Goal: Information Seeking & Learning: Learn about a topic

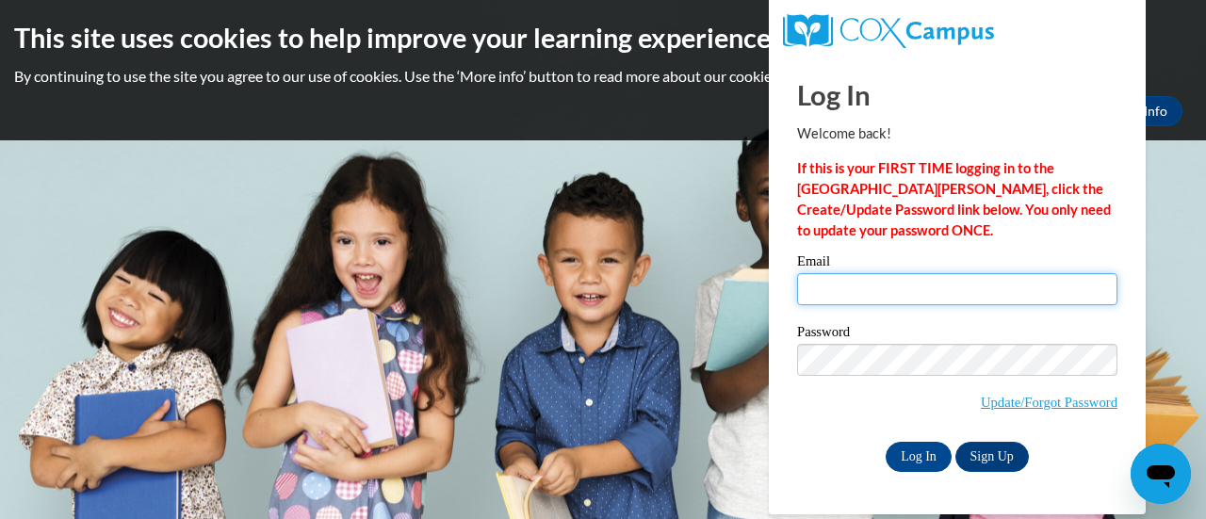
click at [822, 285] on input "Email" at bounding box center [957, 289] width 320 height 32
type input "[EMAIL_ADDRESS][DOMAIN_NAME]"
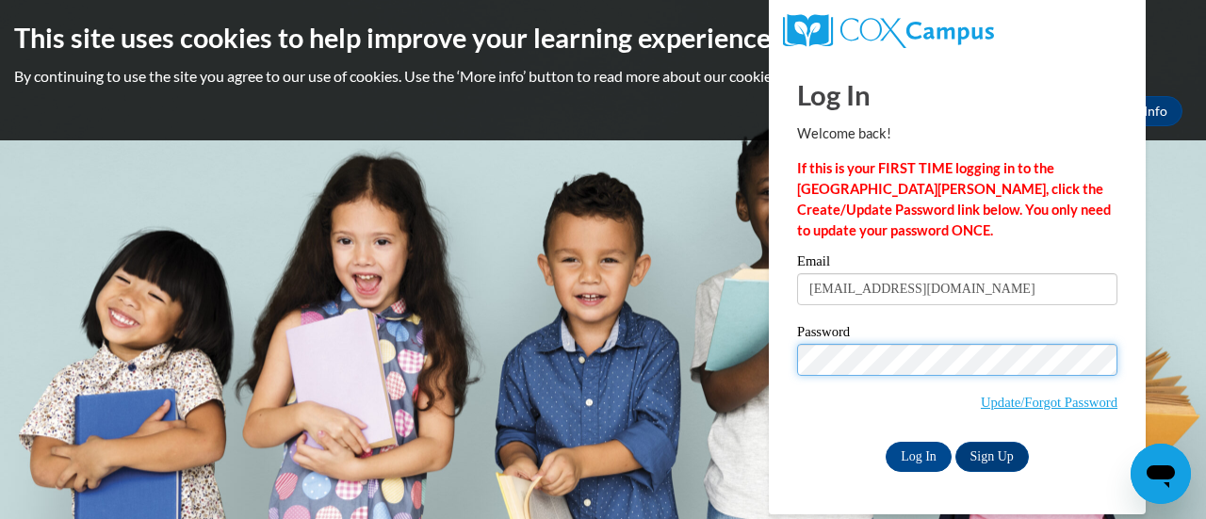
click at [885, 442] on input "Log In" at bounding box center [918, 457] width 66 height 30
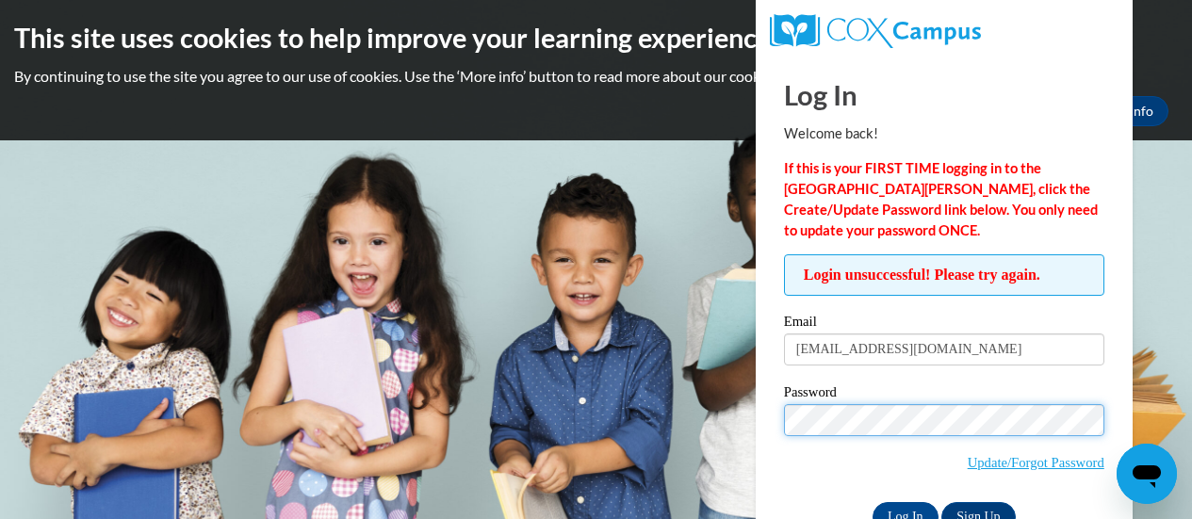
scroll to position [54, 0]
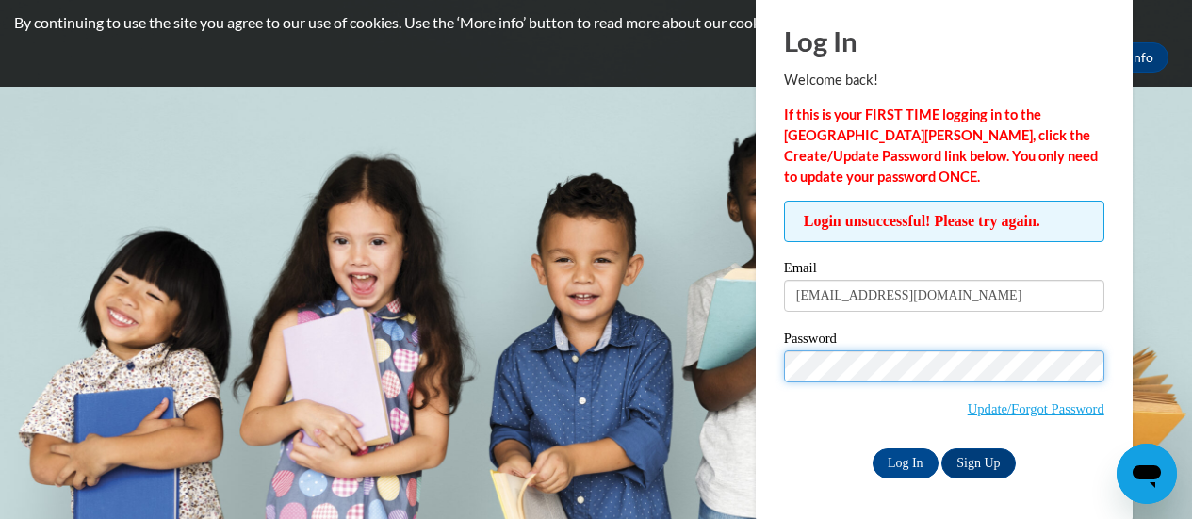
click at [872, 448] on input "Log In" at bounding box center [905, 463] width 66 height 30
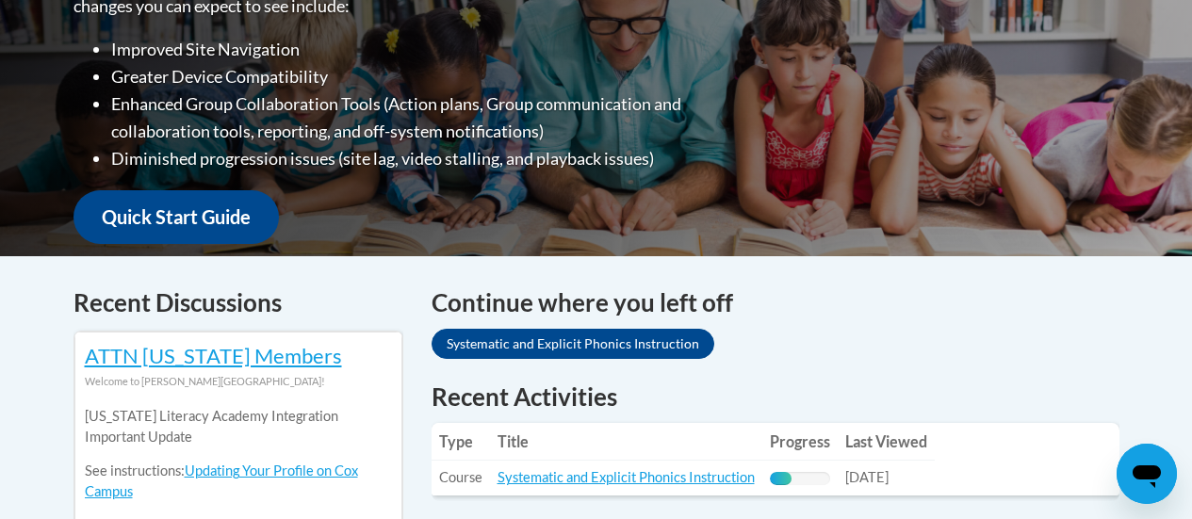
scroll to position [659, 0]
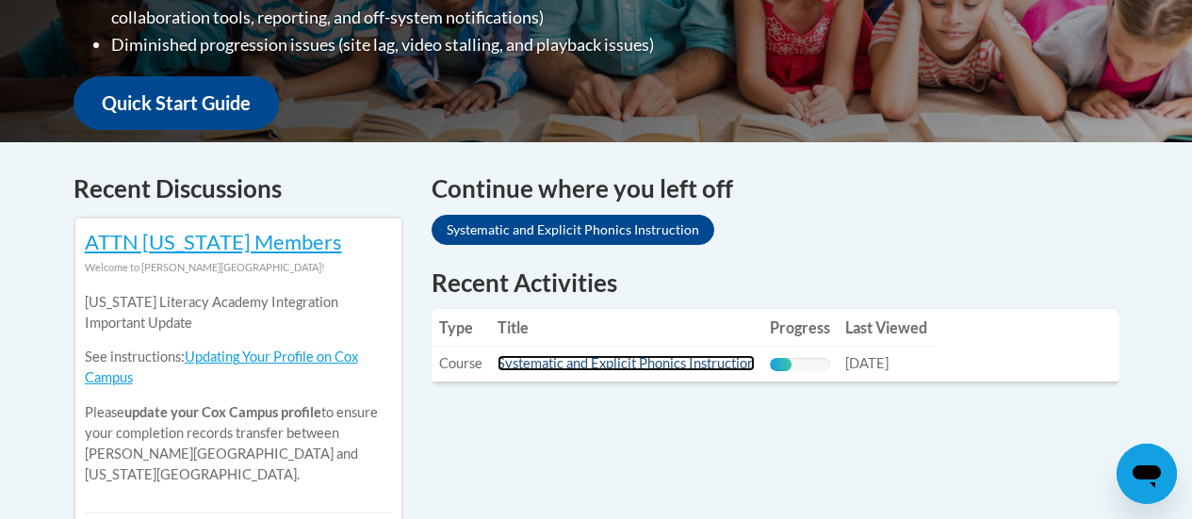
click at [566, 364] on link "Systematic and Explicit Phonics Instruction" at bounding box center [625, 363] width 257 height 16
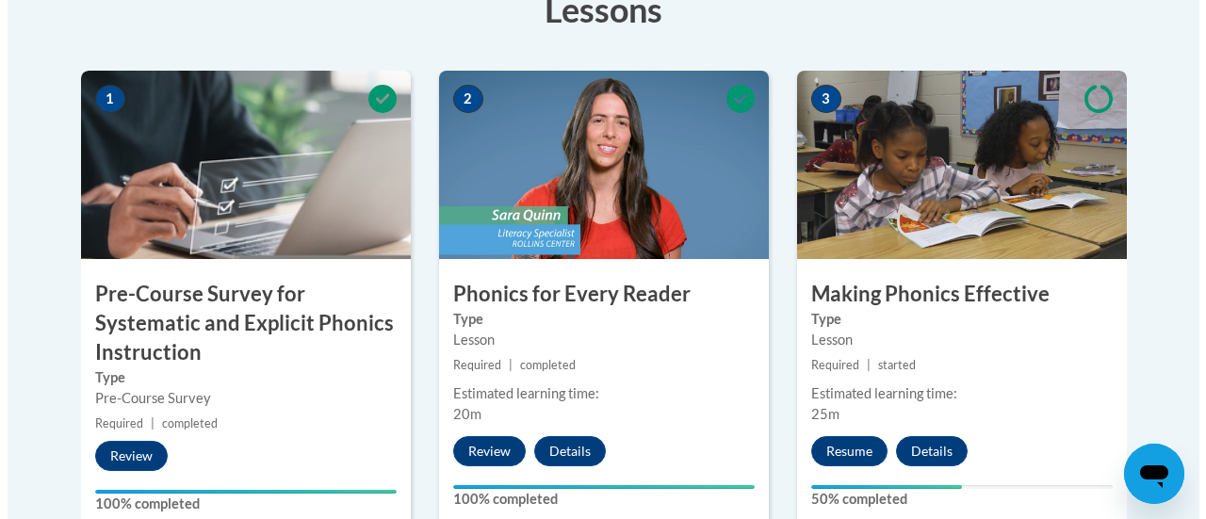
scroll to position [659, 0]
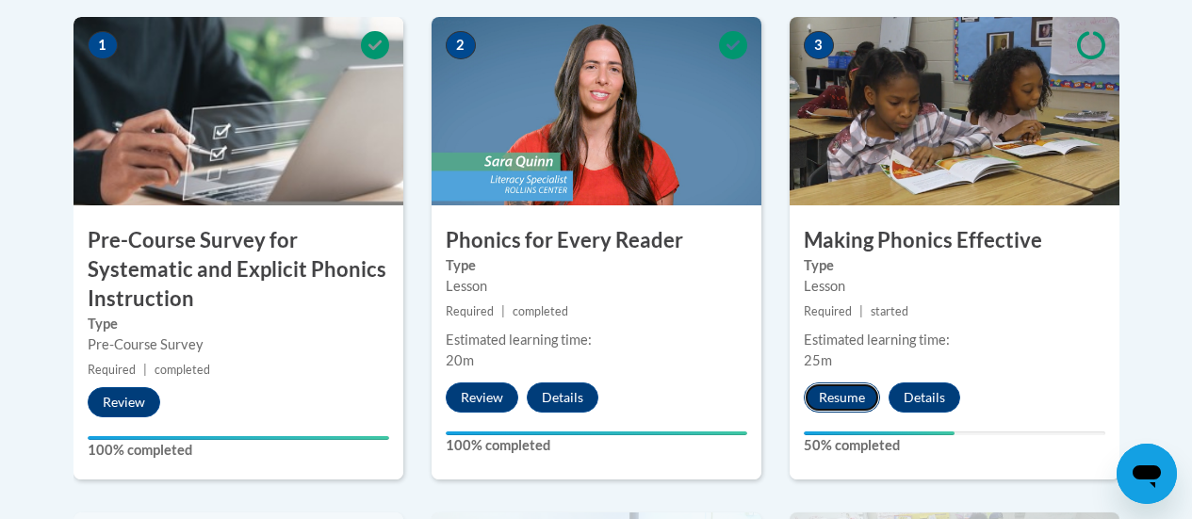
click at [860, 385] on button "Resume" at bounding box center [842, 397] width 76 height 30
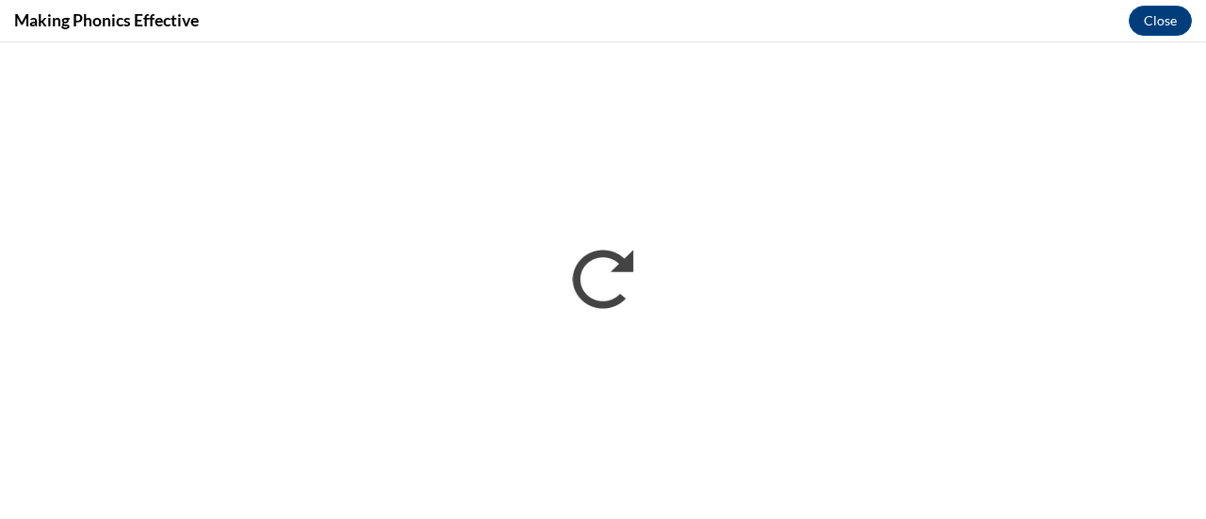
scroll to position [0, 0]
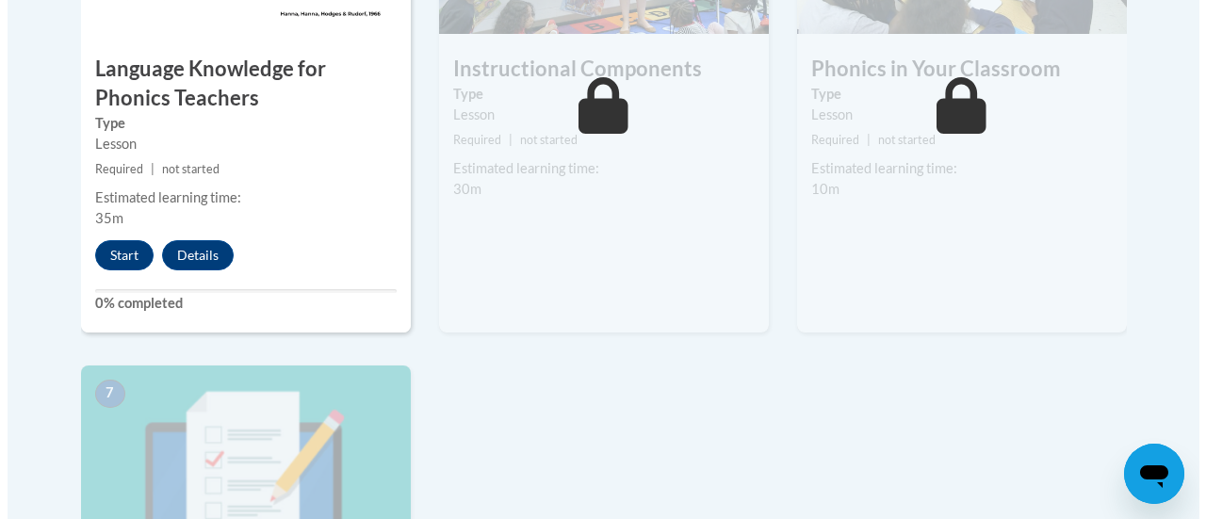
scroll to position [1319, 0]
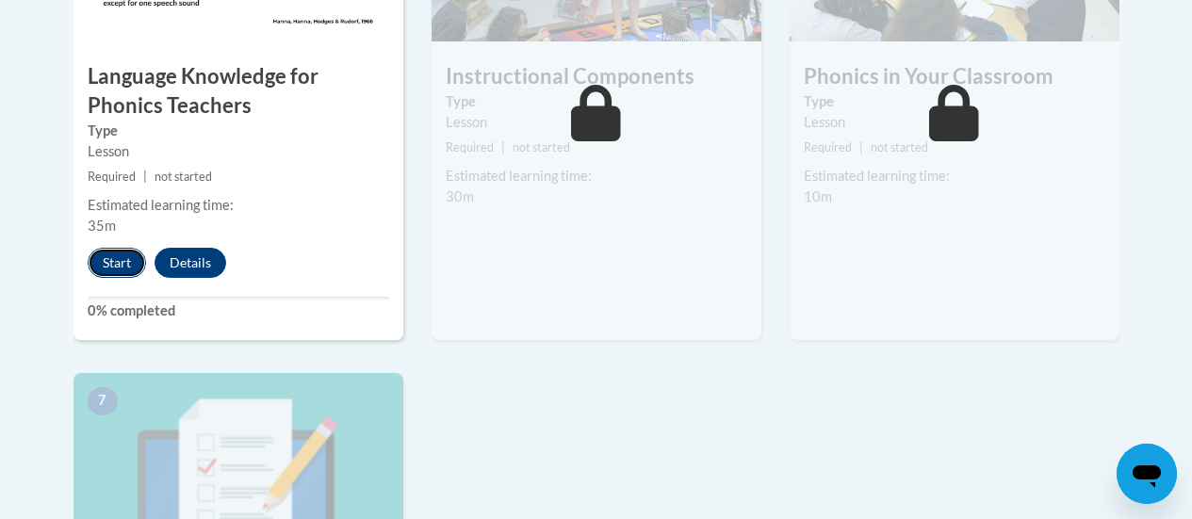
click at [101, 257] on button "Start" at bounding box center [117, 263] width 58 height 30
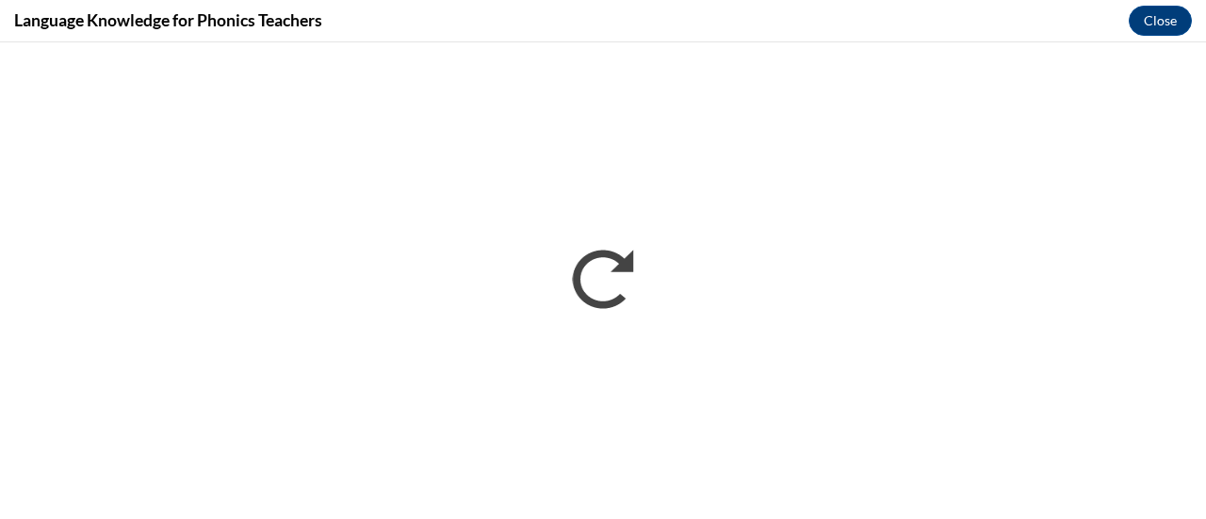
scroll to position [0, 0]
